Goal: Task Accomplishment & Management: Manage account settings

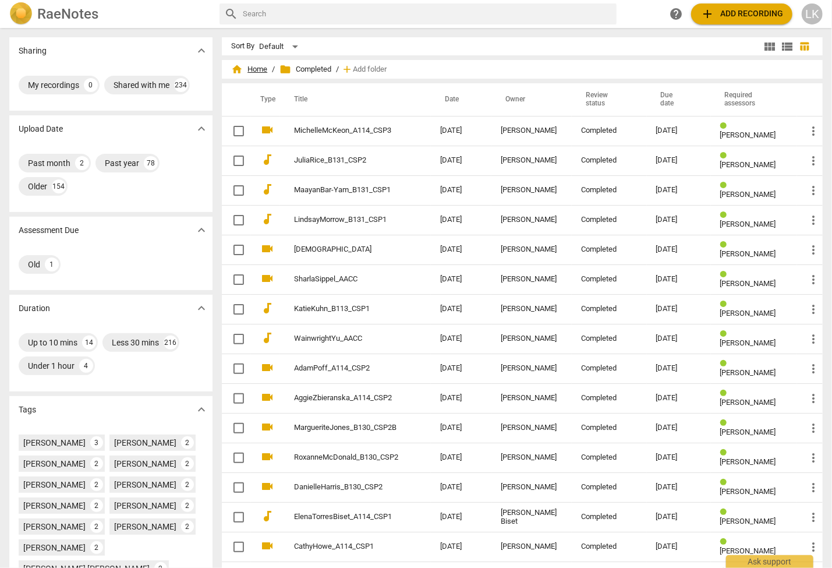
click at [260, 75] on span "home Home" at bounding box center [249, 69] width 36 height 12
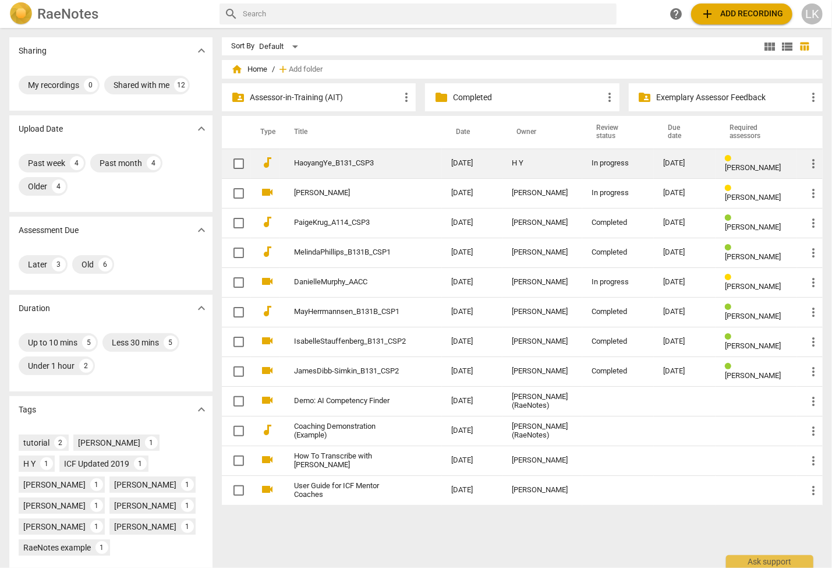
click at [302, 163] on link "HaoyangYe_B131_CSP3" at bounding box center [351, 163] width 115 height 9
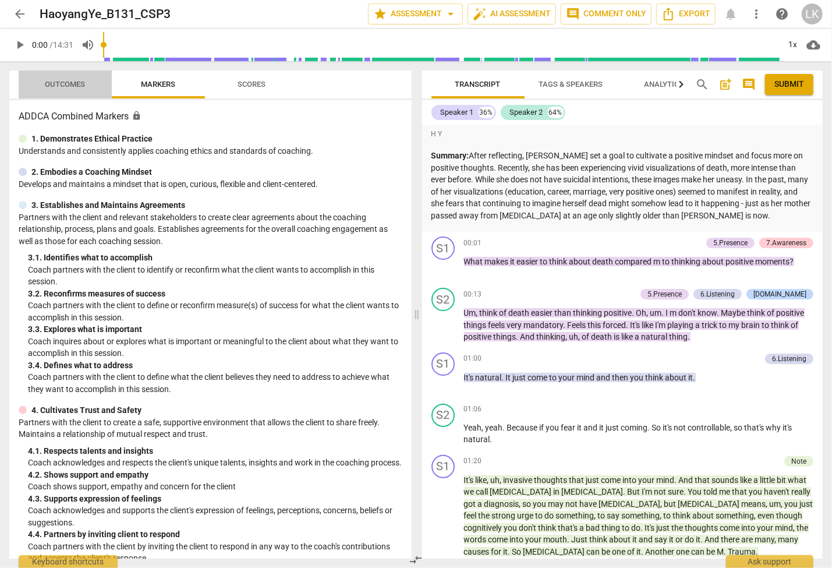
click at [60, 85] on span "Outcomes" at bounding box center [65, 84] width 40 height 9
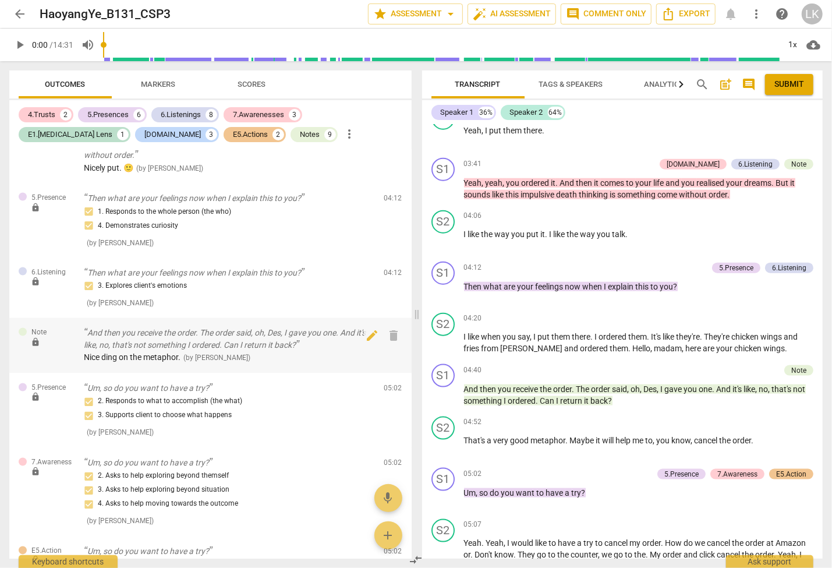
scroll to position [1123, 0]
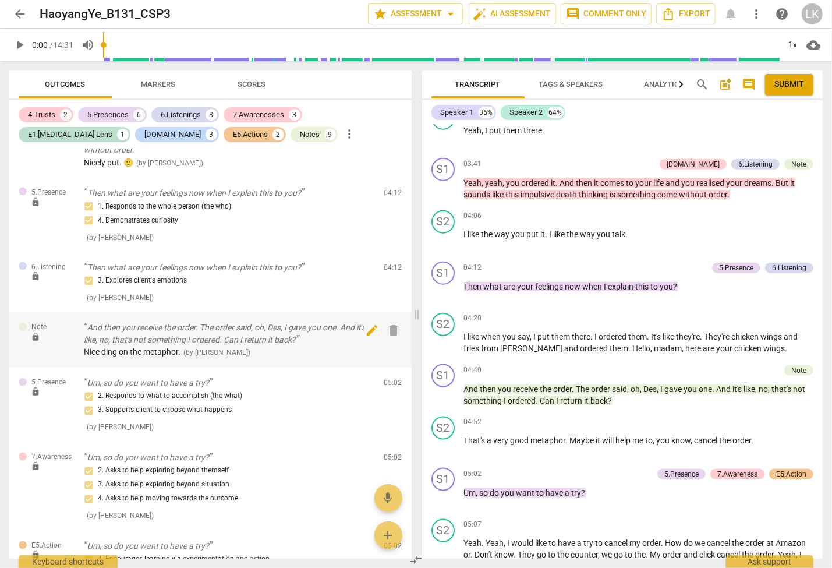
click at [368, 324] on span "edit" at bounding box center [372, 331] width 14 height 14
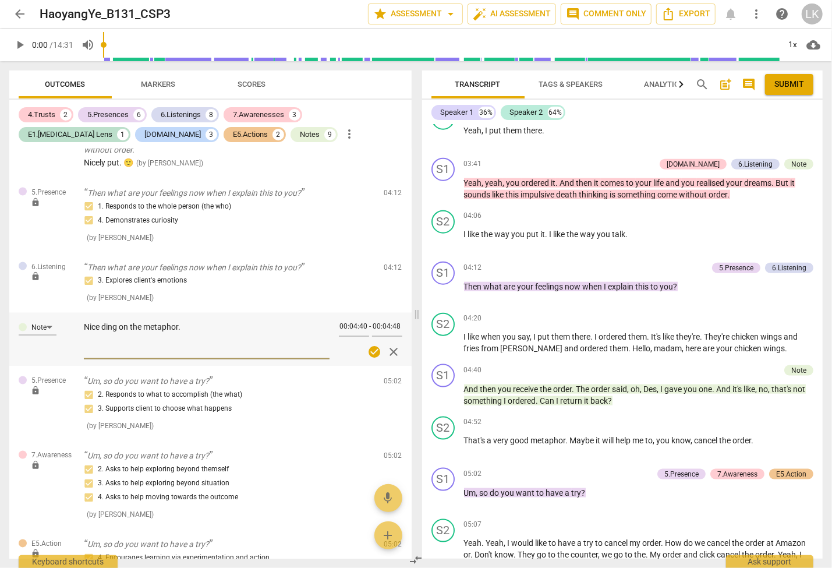
click at [104, 322] on textarea "Nice ding on the metaphor." at bounding box center [207, 338] width 246 height 33
type textarea "Nice [PERSON_NAME] on the metaphor."
type textarea "Nice exding on the metaphor."
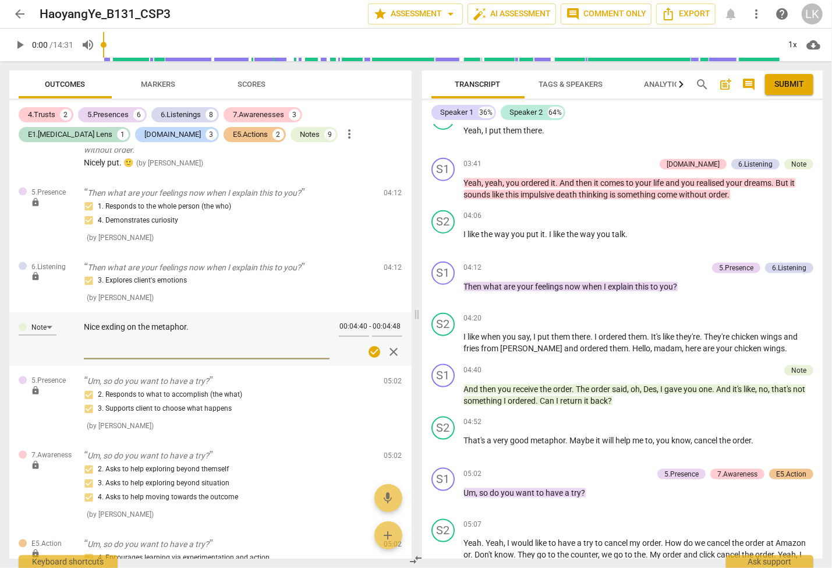
type textarea "Nice ex[ding on the metaphor."
type textarea "Nice ex[ading on the metaphor."
type textarea "Nice ex[[PERSON_NAME] on the metaphor."
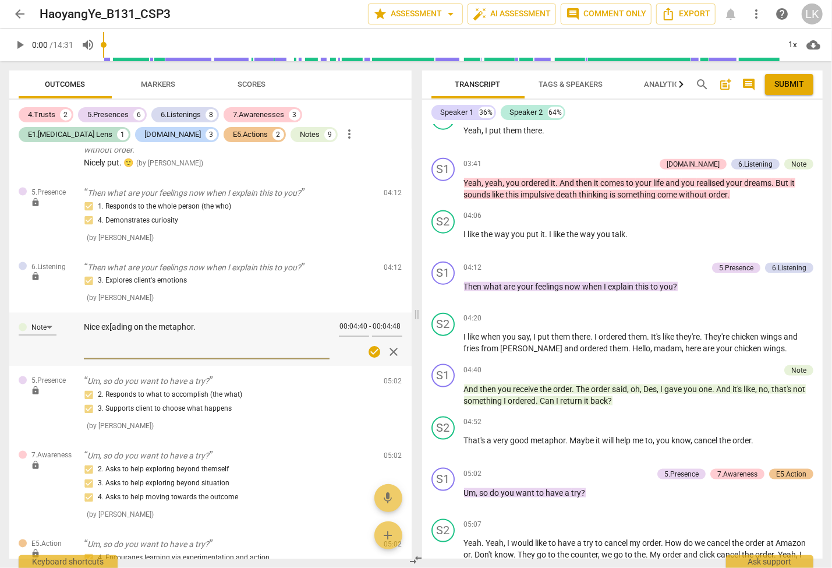
type textarea "Nice ex[[PERSON_NAME] on the metaphor."
type textarea "Nice ex[ading on the metaphor."
type textarea "Nice ex[ding on the metaphor."
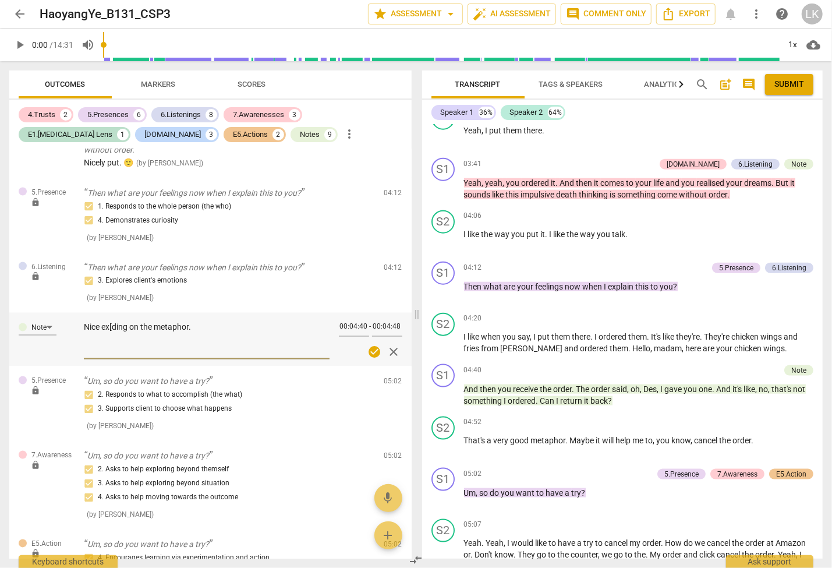
type textarea "Nice exding on the metaphor."
type textarea "Nice expding on the metaphor."
type textarea "Nice expading on the metaphor."
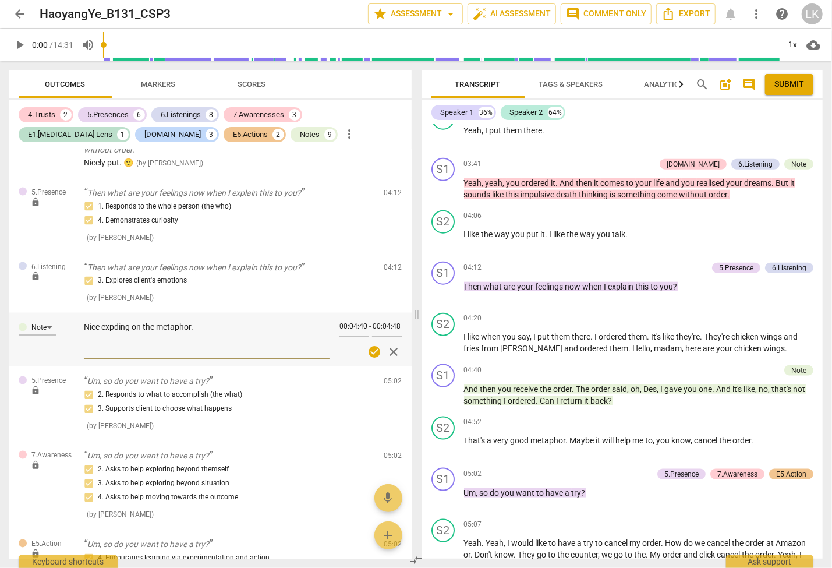
type textarea "Nice expading on the metaphor."
type textarea "Nice expanding on the metaphor."
click at [379, 345] on span "check_circle" at bounding box center [374, 352] width 14 height 14
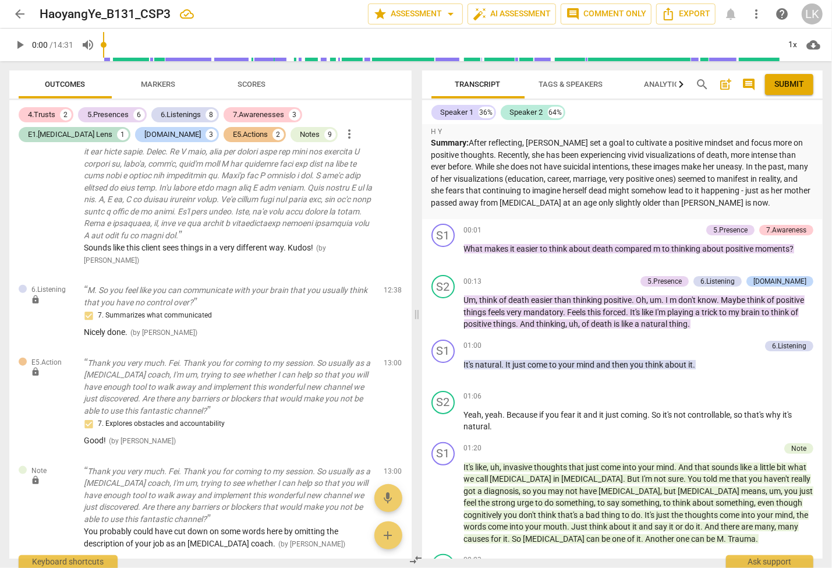
scroll to position [0, 0]
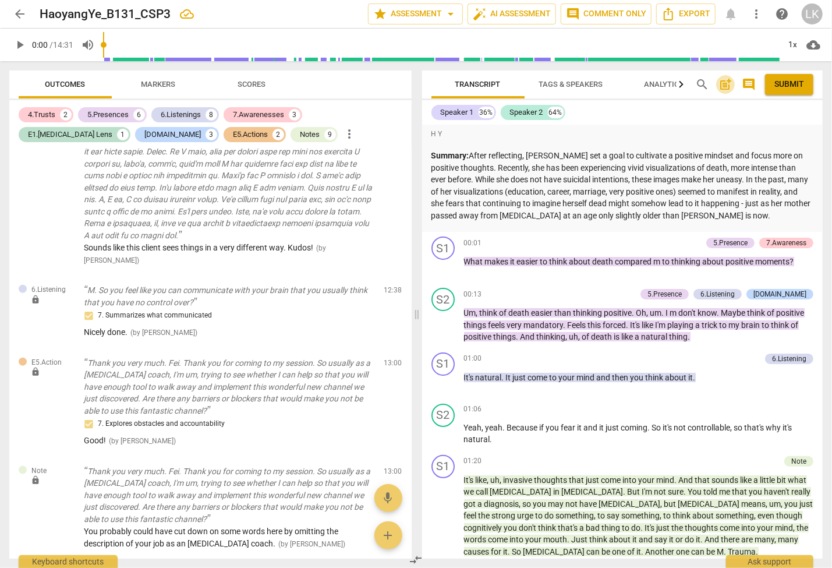
click at [725, 89] on span "post_add" at bounding box center [726, 84] width 14 height 14
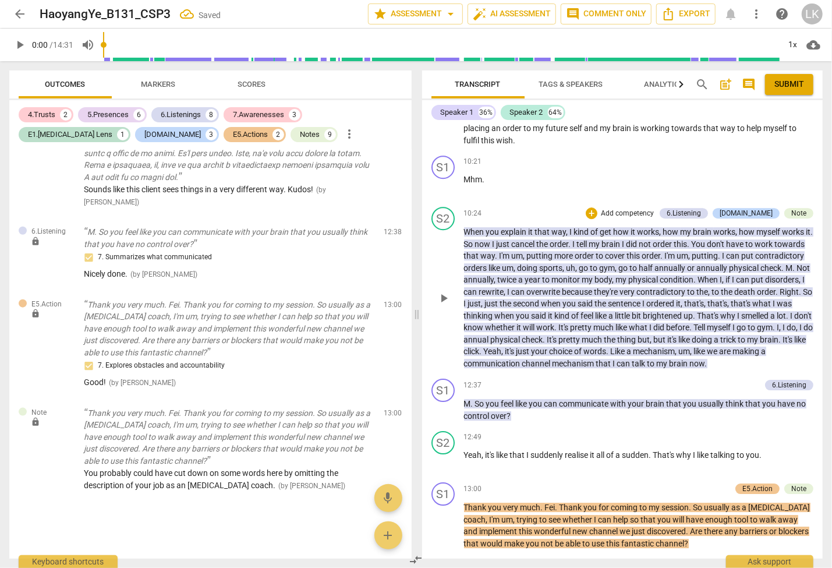
scroll to position [1904, 0]
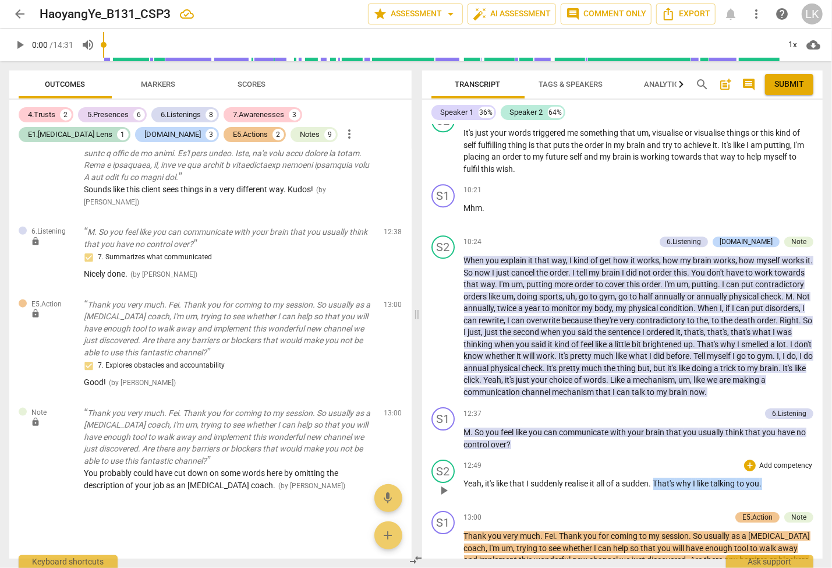
drag, startPoint x: 656, startPoint y: 470, endPoint x: 767, endPoint y: 468, distance: 111.3
click at [767, 478] on p "Yeah , it's like that I suddenly realise it all of a sudden . That's why I like…" at bounding box center [639, 484] width 350 height 12
copy p "That's why I like talking to you ."
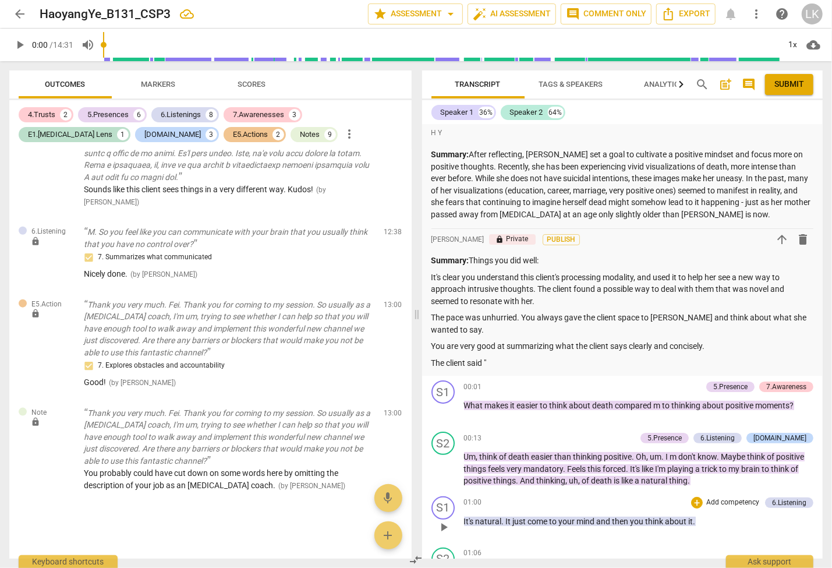
scroll to position [0, 0]
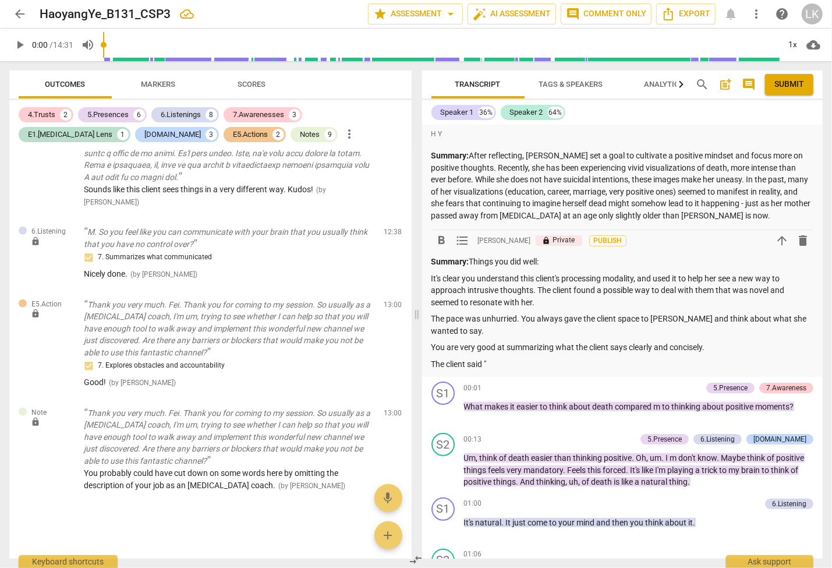
click at [510, 366] on p "The client said "" at bounding box center [623, 364] width 383 height 12
click at [597, 366] on p "The client said "That's why I like talking to you." at 12:49." at bounding box center [623, 364] width 383 height 12
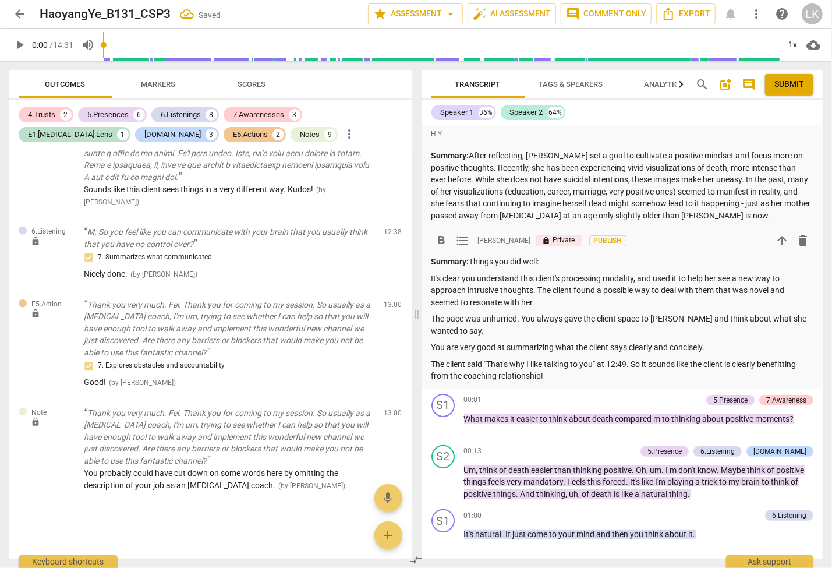
click at [790, 365] on p "The client said "That's why I like talking to you" at 12:49. So it sounds like …" at bounding box center [623, 370] width 383 height 24
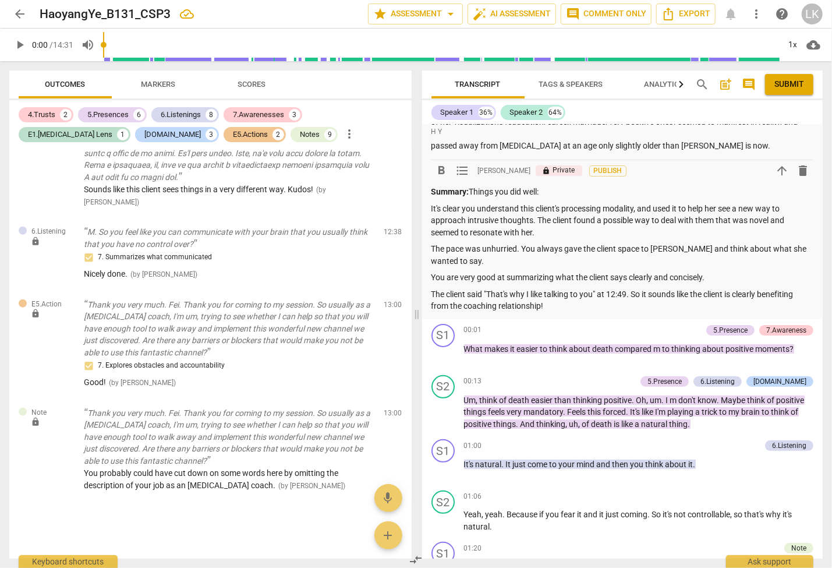
click at [571, 308] on p "The client said "That's why I like talking to you" at 12:49. So it sounds like …" at bounding box center [623, 300] width 383 height 24
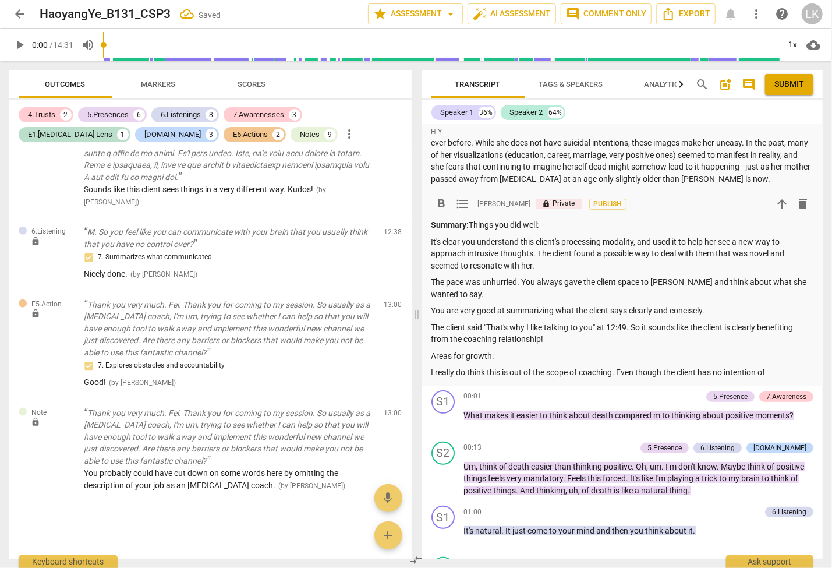
scroll to position [0, 0]
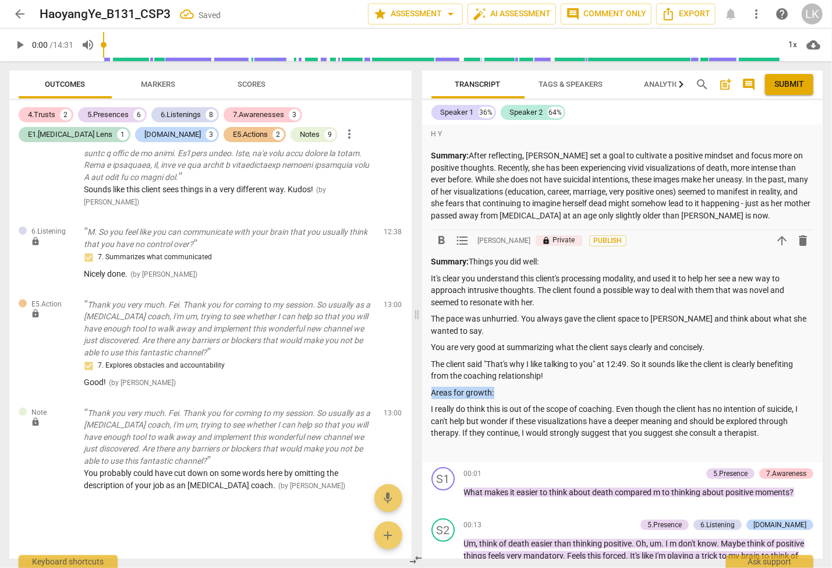
drag, startPoint x: 500, startPoint y: 395, endPoint x: 431, endPoint y: 393, distance: 68.8
click at [431, 393] on div "H Y Summary: After reflecting, [PERSON_NAME] set a goal to cultivate a positive…" at bounding box center [622, 294] width 401 height 338
drag, startPoint x: 545, startPoint y: 260, endPoint x: 473, endPoint y: 266, distance: 71.9
click at [473, 266] on p "Summary: Things you did well:" at bounding box center [623, 262] width 383 height 12
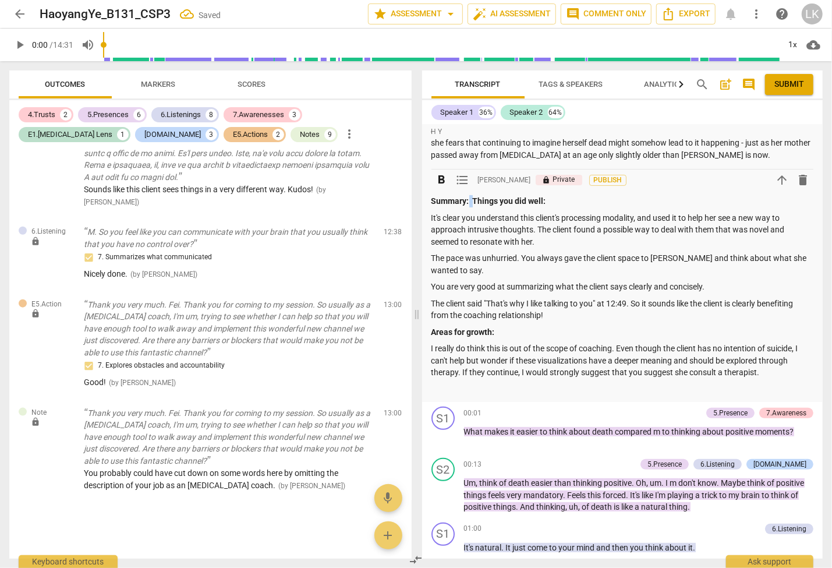
scroll to position [70, 0]
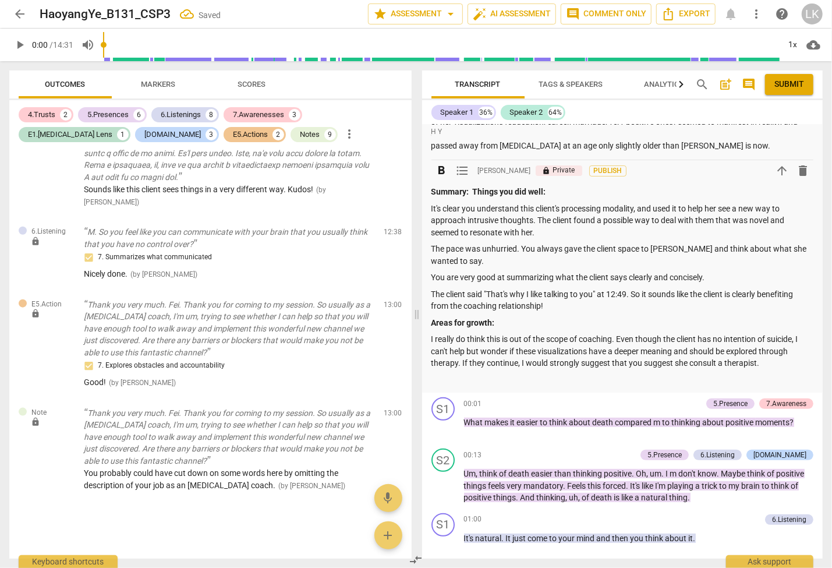
click at [764, 363] on p "I really do think this is out of the scope of coaching. Even though the client …" at bounding box center [623, 351] width 383 height 36
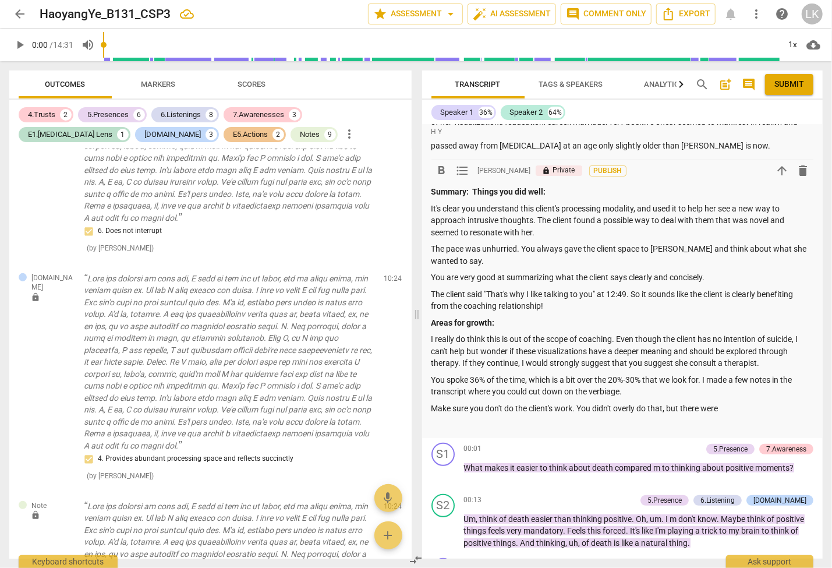
scroll to position [2707, 0]
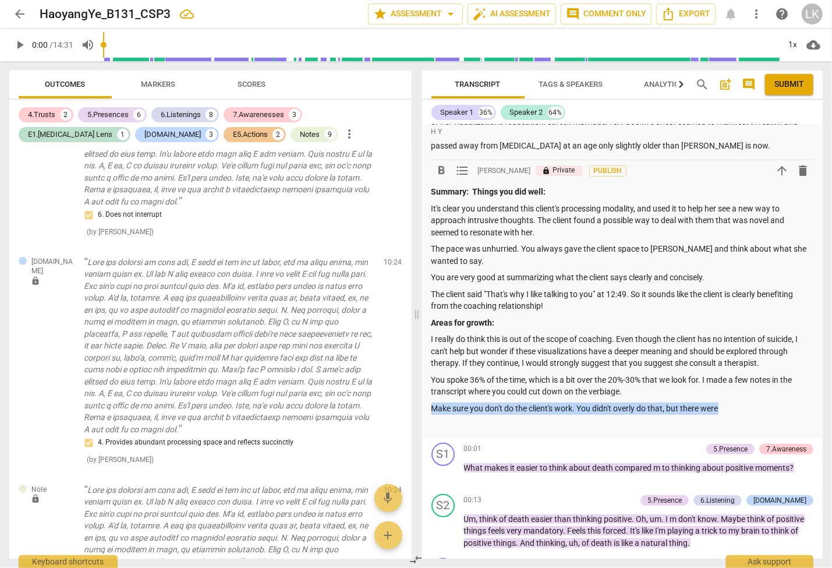
drag, startPoint x: 660, startPoint y: 394, endPoint x: 734, endPoint y: 404, distance: 74.5
click at [734, 404] on div "Summary: Things you did well: It's clear you understand this client's processin…" at bounding box center [623, 308] width 383 height 245
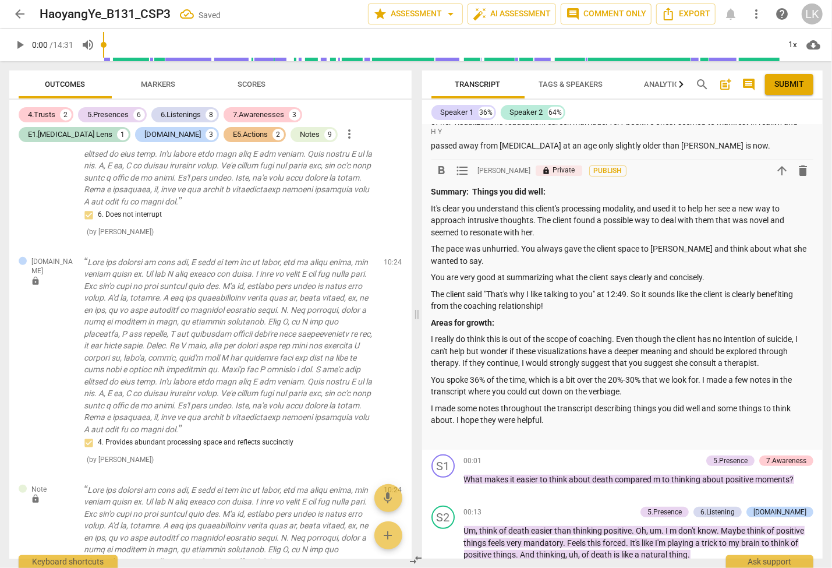
click at [782, 87] on span "Submit" at bounding box center [790, 85] width 30 height 12
click at [22, 15] on span "arrow_back" at bounding box center [20, 14] width 14 height 14
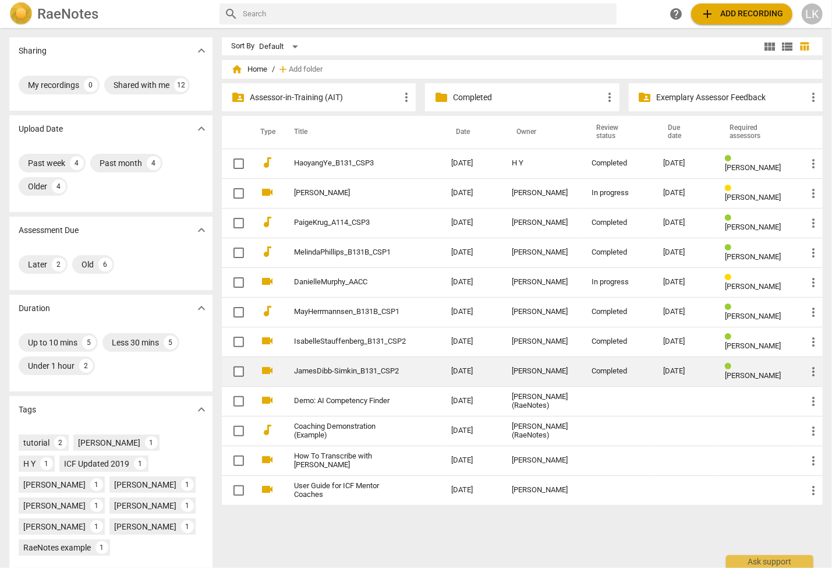
click at [812, 370] on span "more_vert" at bounding box center [814, 372] width 14 height 14
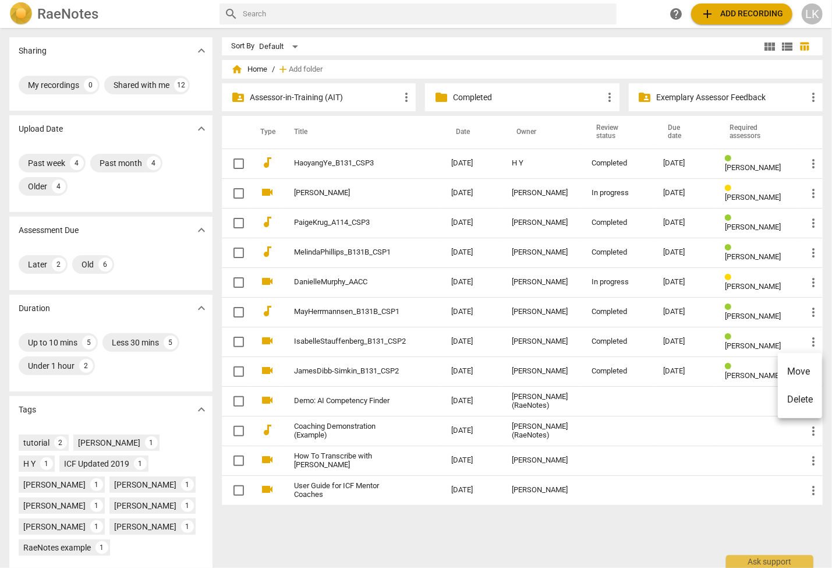
click at [812, 370] on li "Move" at bounding box center [800, 372] width 44 height 28
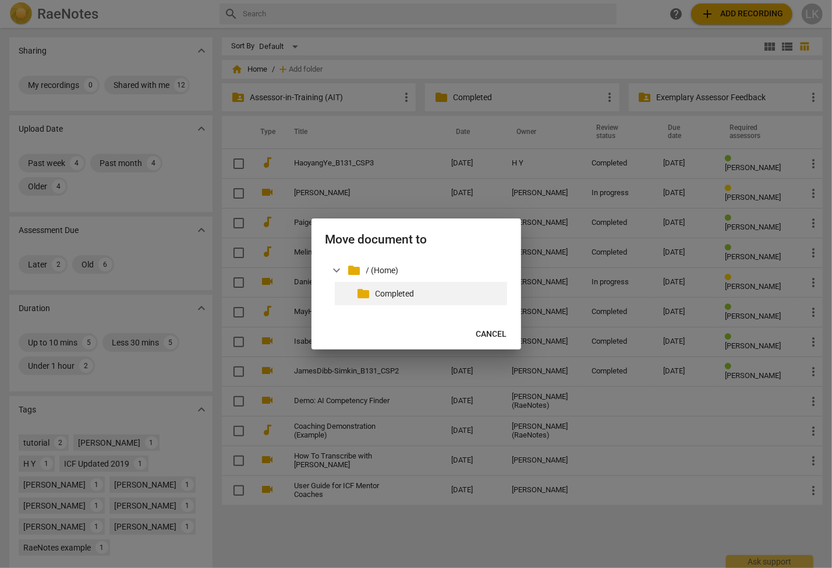
click at [388, 292] on p "Completed" at bounding box center [439, 294] width 127 height 12
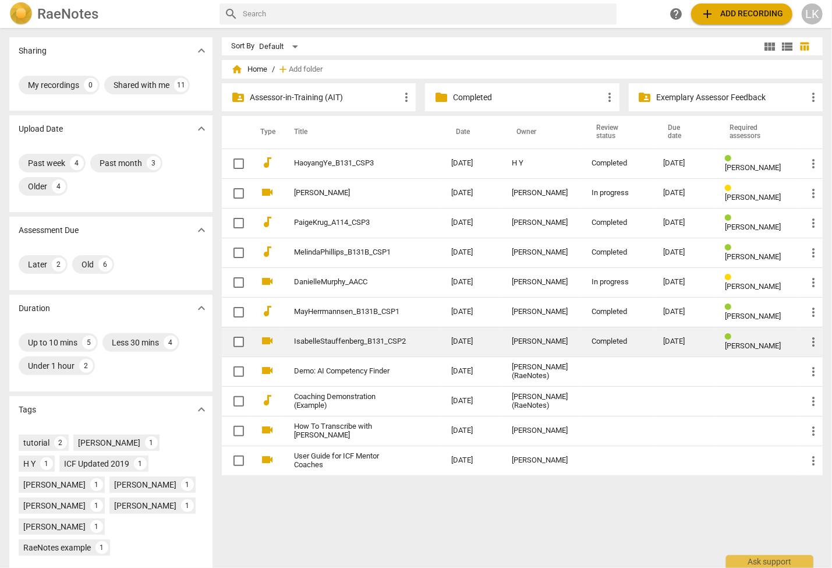
click at [367, 342] on link "IsabelleStauffenberg_B131_CSP2" at bounding box center [351, 341] width 115 height 9
click at [816, 348] on span "more_vert" at bounding box center [814, 342] width 14 height 14
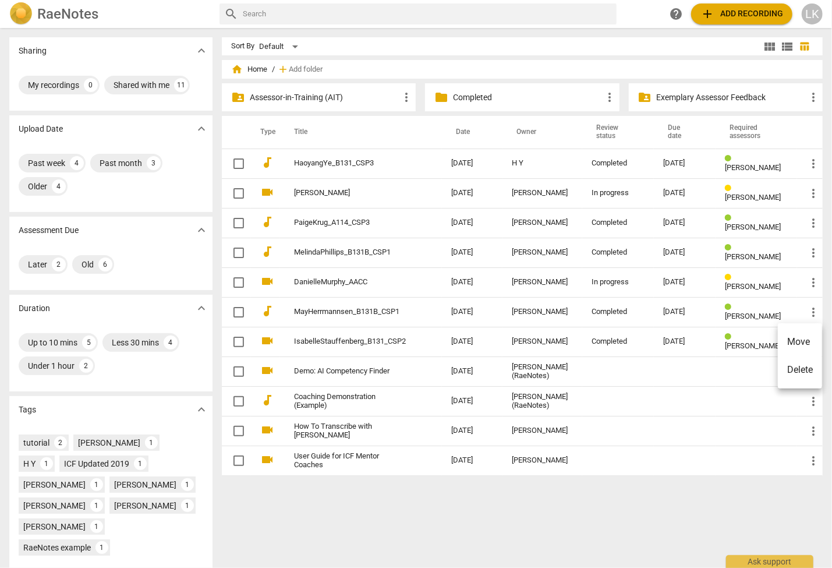
click at [793, 341] on li "Move" at bounding box center [800, 342] width 44 height 28
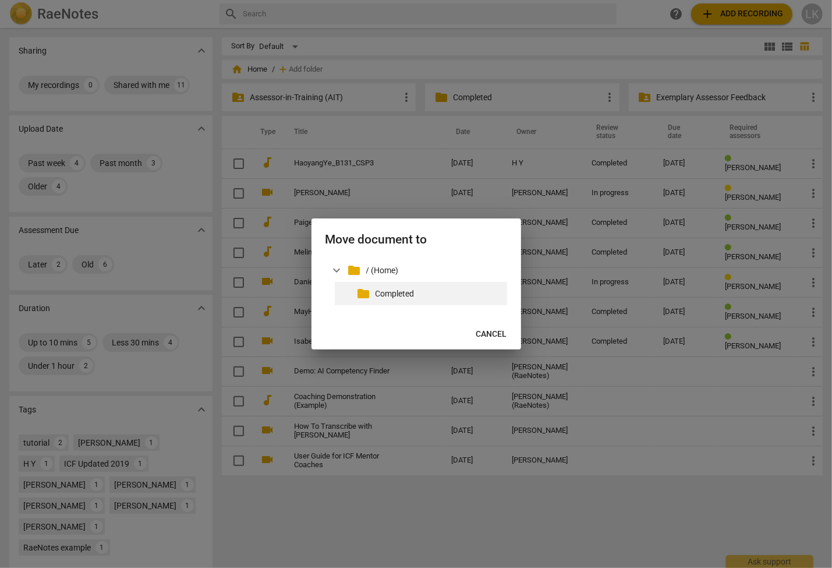
click at [392, 298] on p "Completed" at bounding box center [439, 294] width 127 height 12
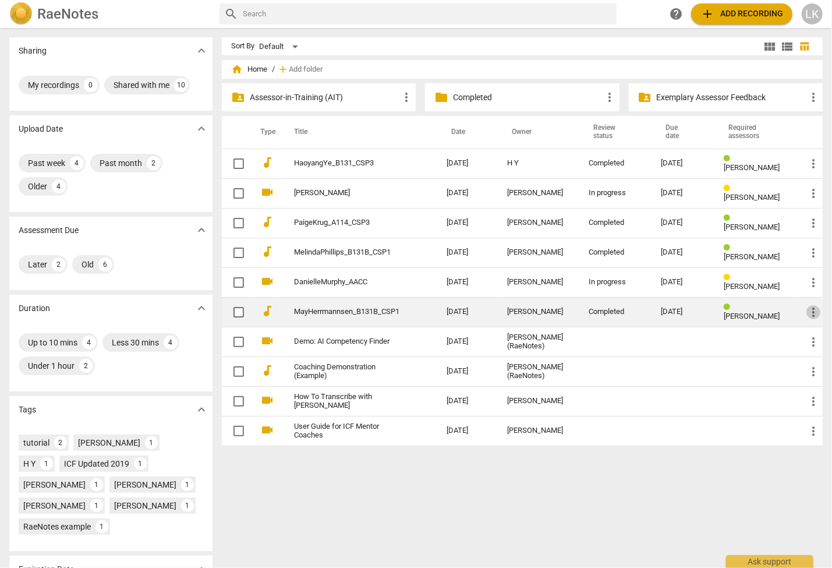
click at [814, 312] on span "more_vert" at bounding box center [814, 312] width 14 height 14
click at [814, 312] on li "Move" at bounding box center [800, 312] width 44 height 28
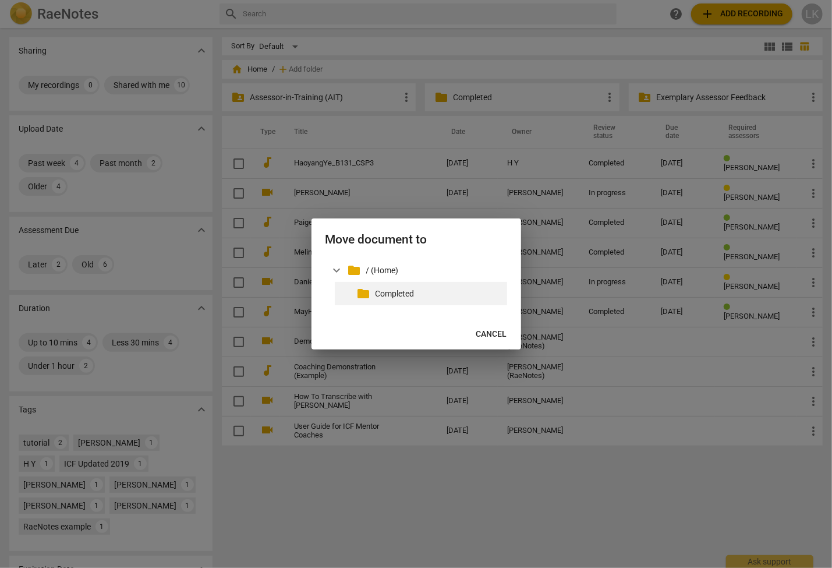
click at [410, 295] on p "Completed" at bounding box center [439, 294] width 127 height 12
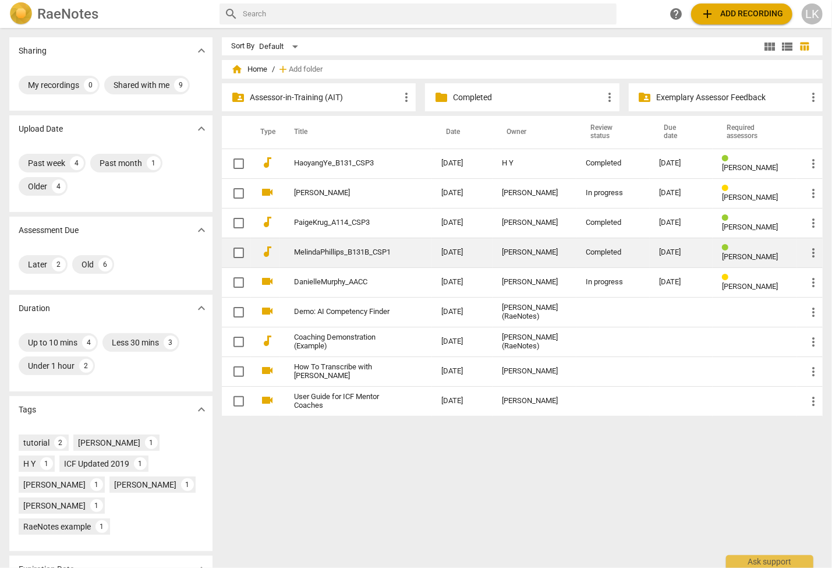
click at [381, 251] on link "MelindaPhillips_B131B_CSP1" at bounding box center [346, 252] width 105 height 9
click at [810, 253] on span "more_vert" at bounding box center [814, 253] width 14 height 14
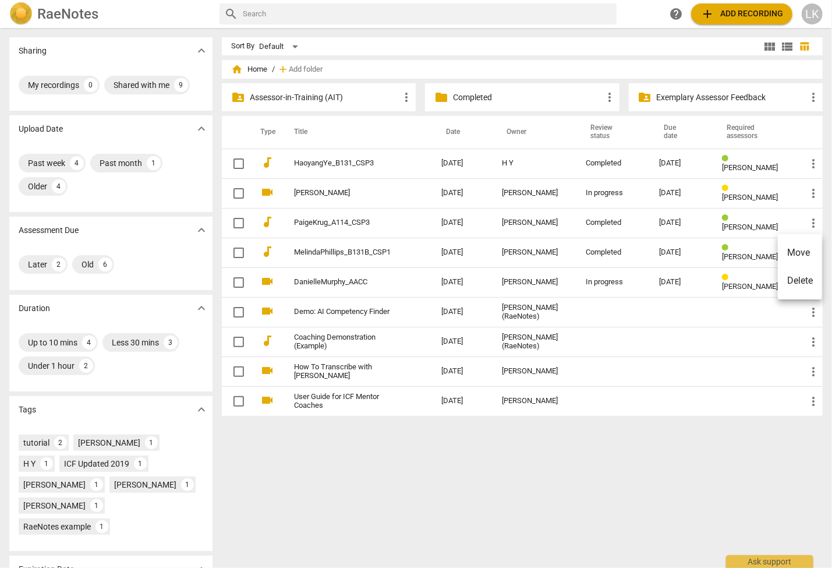
click at [790, 250] on li "Move" at bounding box center [800, 253] width 44 height 28
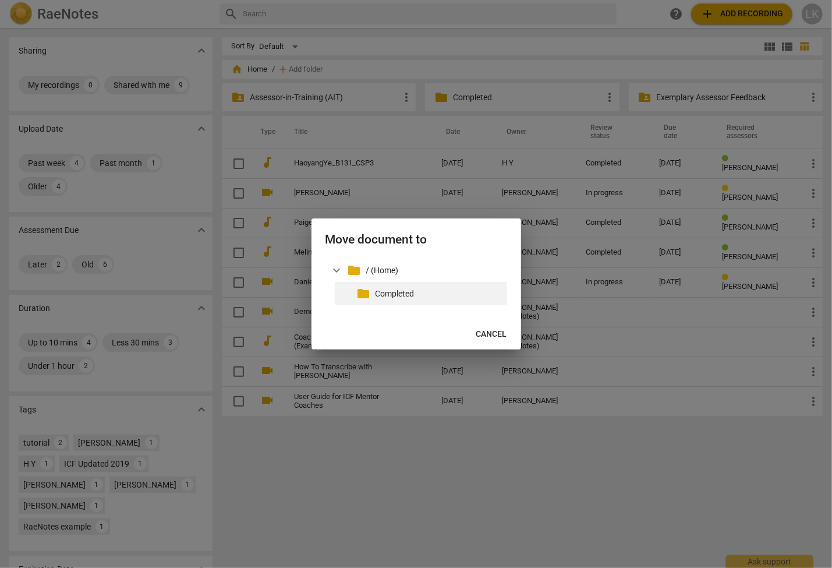
click at [380, 294] on p "Completed" at bounding box center [439, 294] width 127 height 12
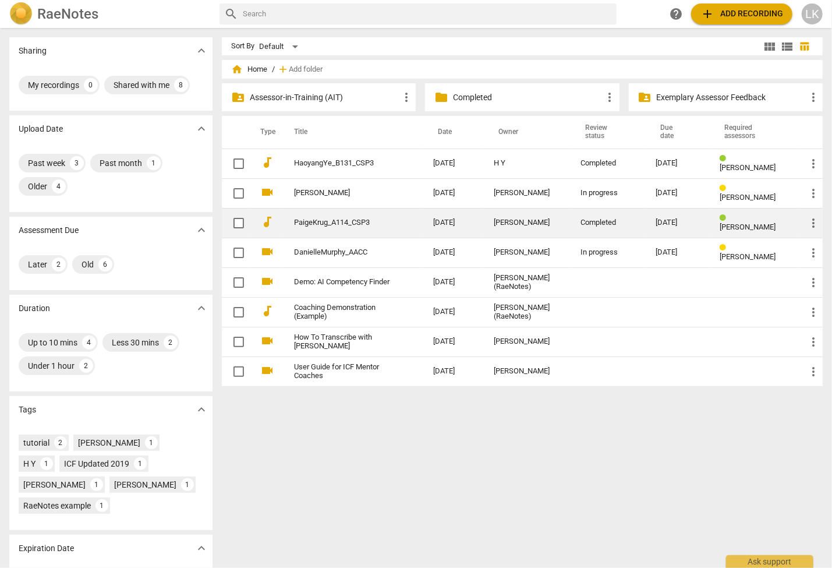
click at [810, 221] on span "more_vert" at bounding box center [814, 223] width 14 height 14
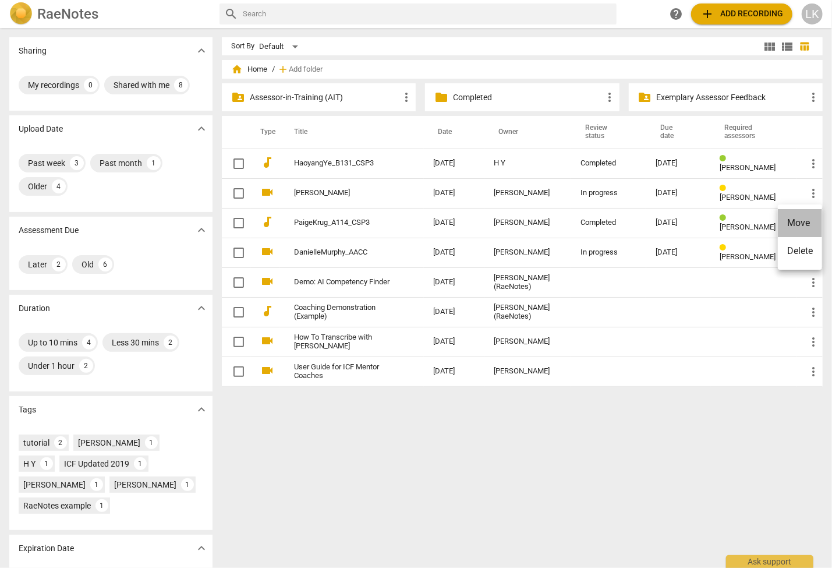
click at [810, 221] on li "Move" at bounding box center [800, 223] width 44 height 28
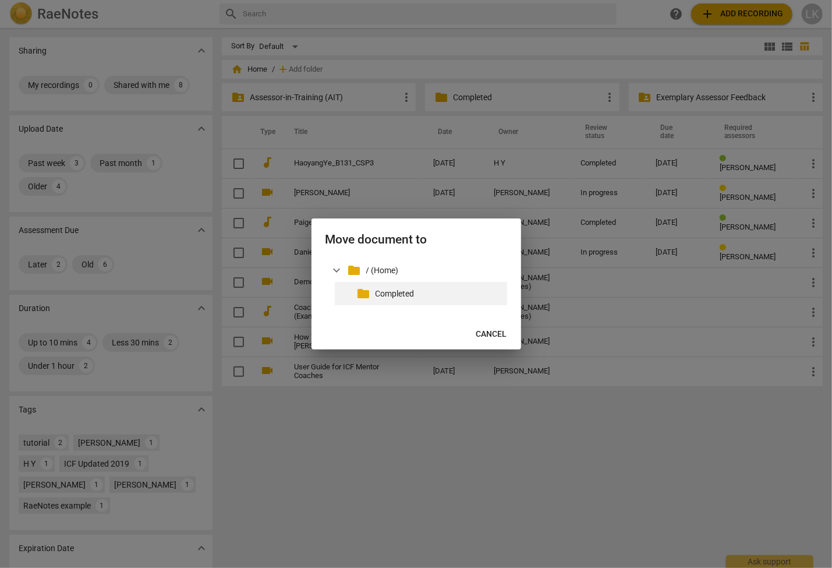
click at [404, 295] on p "Completed" at bounding box center [439, 294] width 127 height 12
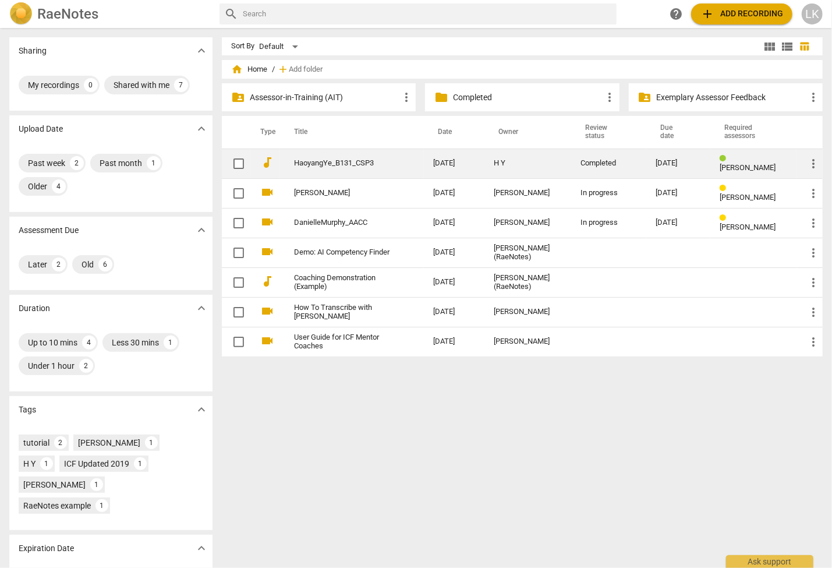
click at [810, 166] on span "more_vert" at bounding box center [814, 164] width 14 height 14
click at [810, 166] on li "Move" at bounding box center [800, 164] width 44 height 28
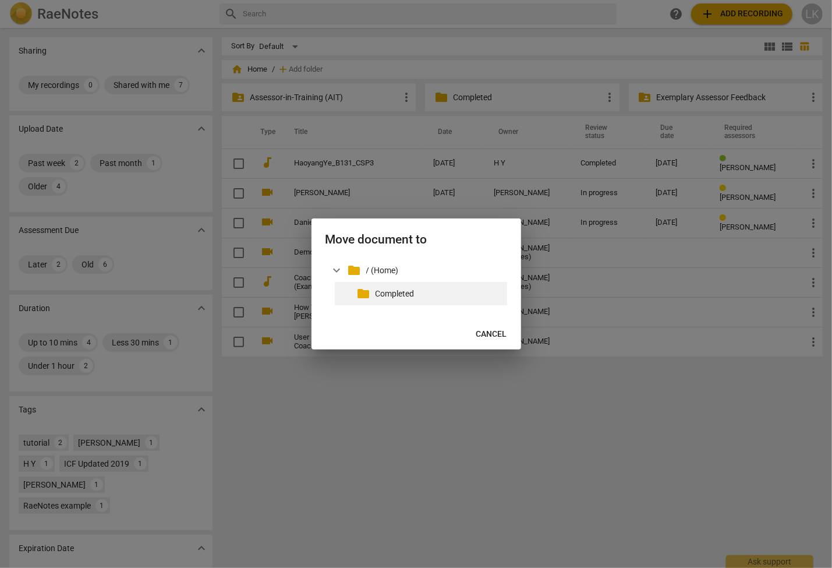
click at [396, 293] on p "Completed" at bounding box center [439, 294] width 127 height 12
